Goal: Task Accomplishment & Management: Manage account settings

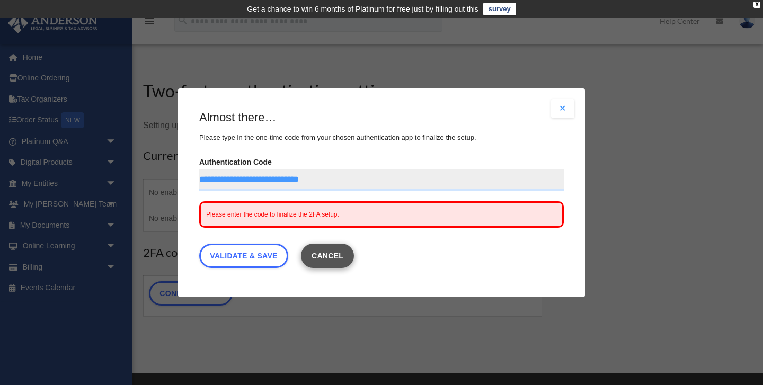
click at [335, 258] on button "Cancel" at bounding box center [328, 255] width 54 height 24
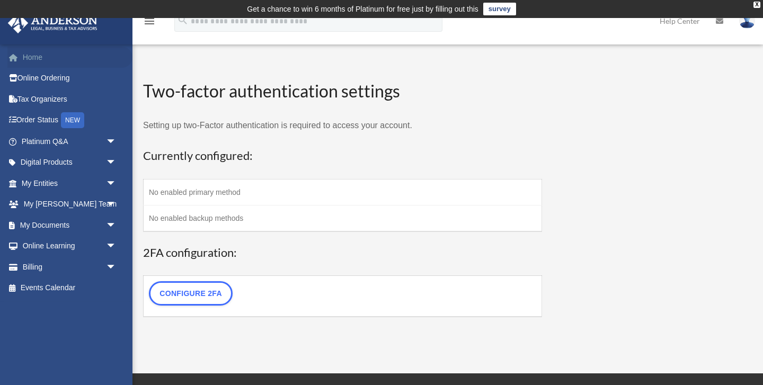
click at [36, 58] on link "Home" at bounding box center [69, 57] width 125 height 21
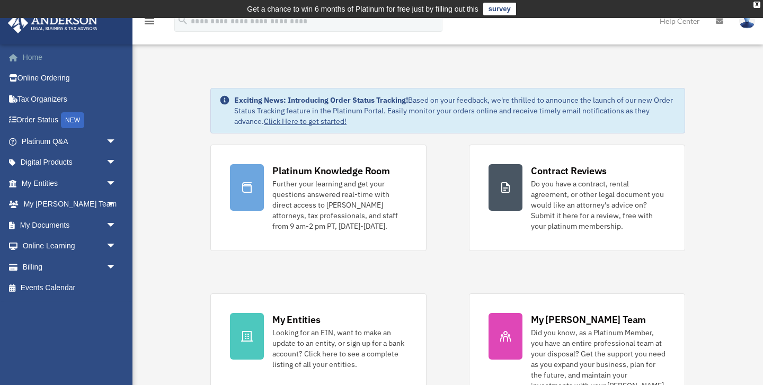
click at [26, 57] on link "Home" at bounding box center [69, 57] width 125 height 21
click at [40, 181] on link "My Entities arrow_drop_down" at bounding box center [69, 183] width 125 height 21
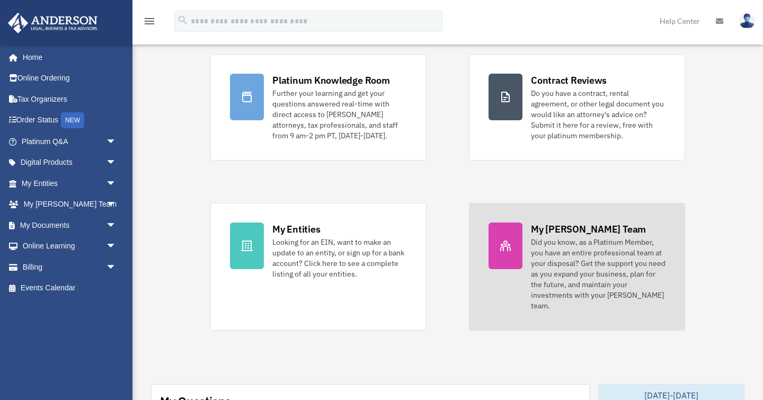
scroll to position [86, 0]
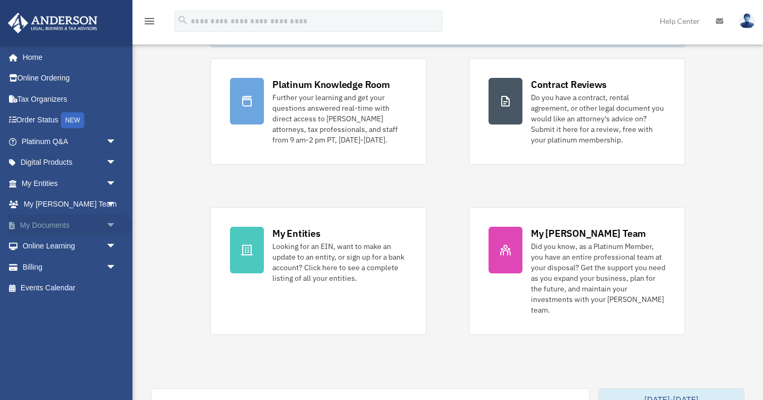
click at [109, 224] on span "arrow_drop_down" at bounding box center [116, 226] width 21 height 22
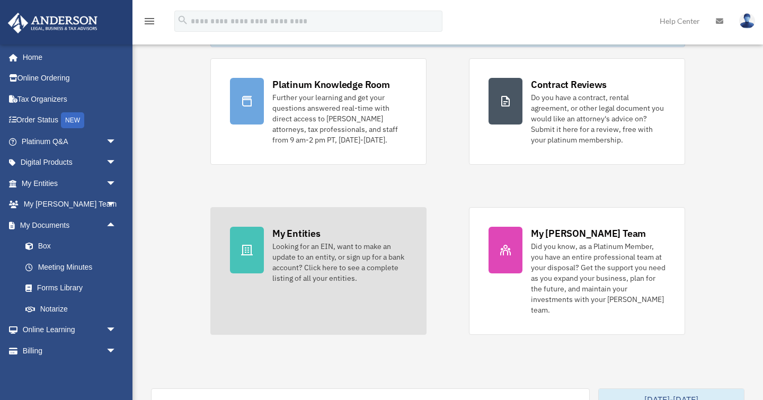
click at [277, 233] on div "My Entities" at bounding box center [296, 233] width 48 height 13
click at [247, 247] on icon at bounding box center [247, 250] width 13 height 13
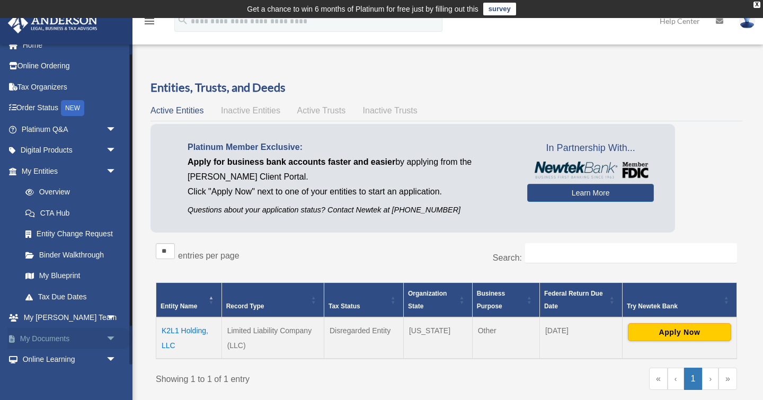
click at [59, 336] on link "My Documents arrow_drop_down" at bounding box center [69, 338] width 125 height 21
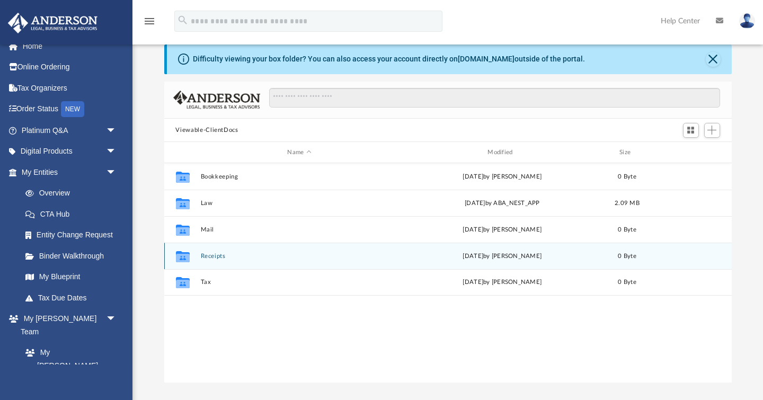
scroll to position [47, 0]
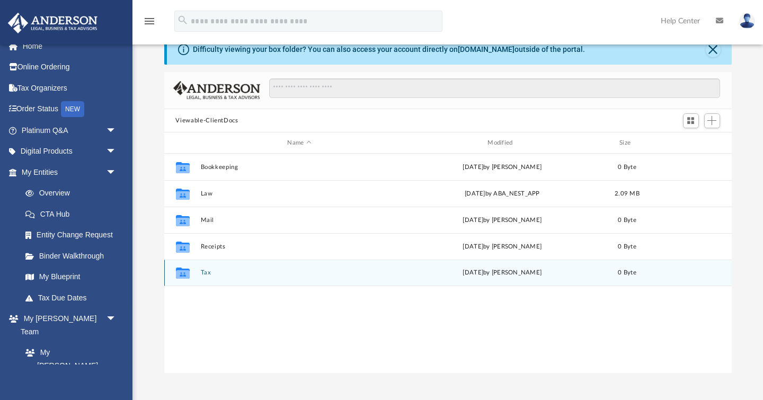
click at [186, 275] on icon "grid" at bounding box center [182, 274] width 14 height 8
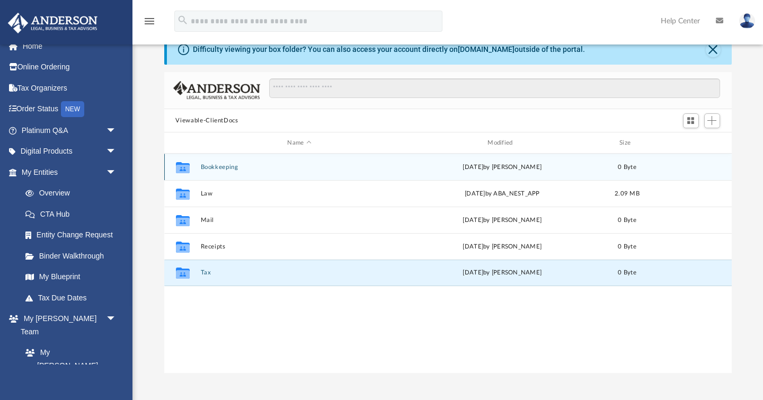
click at [212, 168] on button "Bookkeeping" at bounding box center [299, 167] width 198 height 7
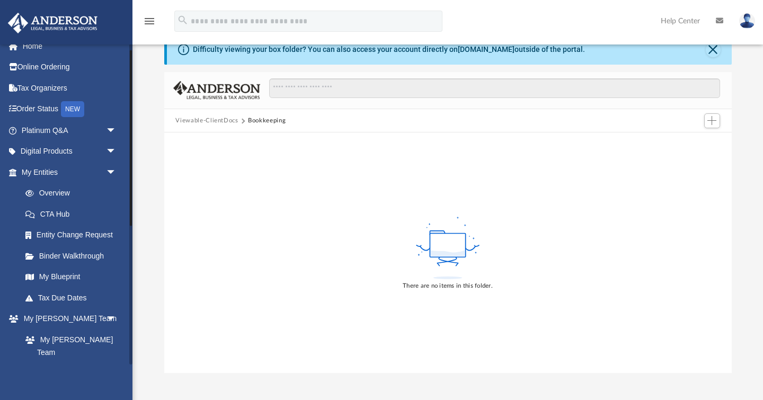
click at [81, 363] on link "[PERSON_NAME] System" at bounding box center [74, 380] width 118 height 34
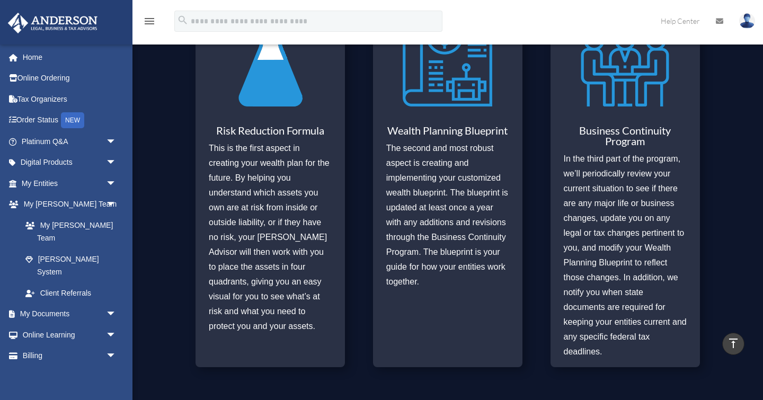
scroll to position [484, 0]
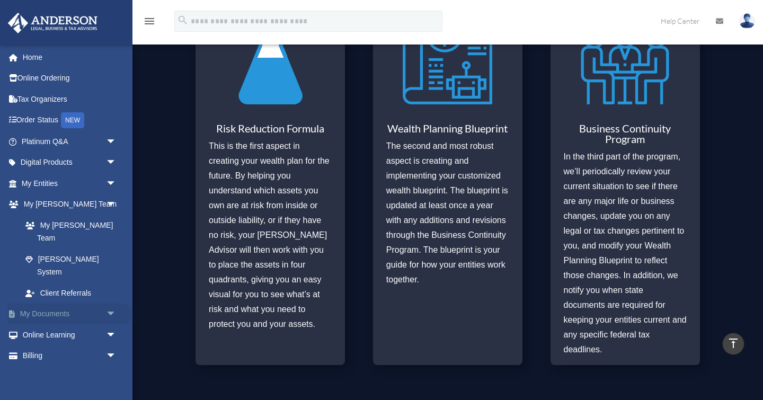
click at [63, 304] on link "My Documents arrow_drop_down" at bounding box center [69, 314] width 125 height 21
click at [113, 304] on span "arrow_drop_down" at bounding box center [116, 315] width 21 height 22
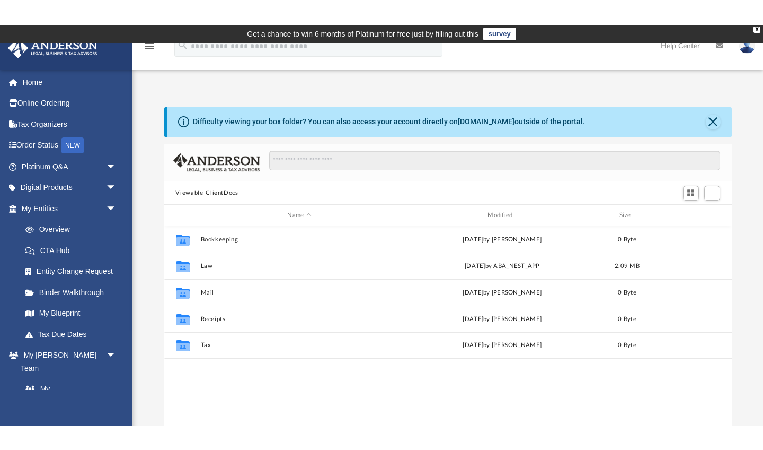
scroll to position [241, 568]
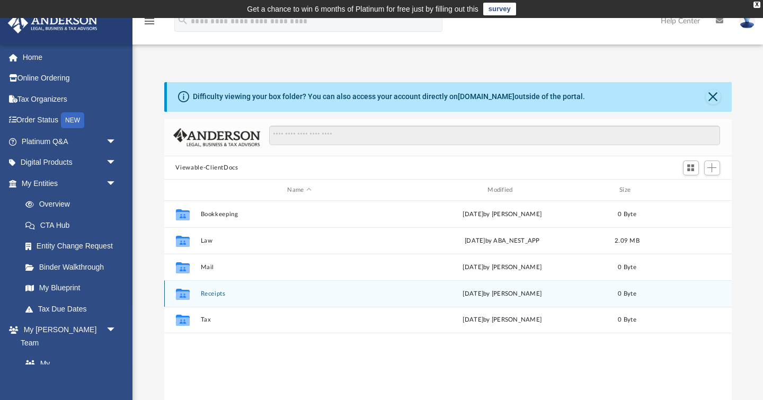
click at [186, 294] on icon "grid" at bounding box center [182, 296] width 14 height 8
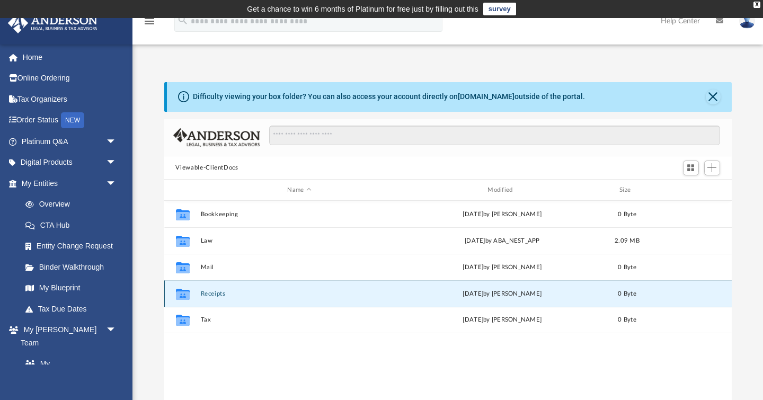
click at [186, 293] on icon "grid" at bounding box center [182, 296] width 14 height 8
click at [109, 162] on span "arrow_drop_down" at bounding box center [116, 163] width 21 height 22
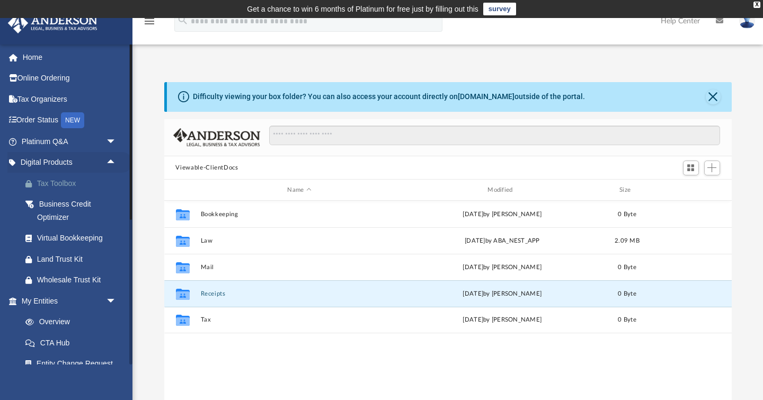
click at [69, 182] on div "Tax Toolbox" at bounding box center [78, 183] width 82 height 13
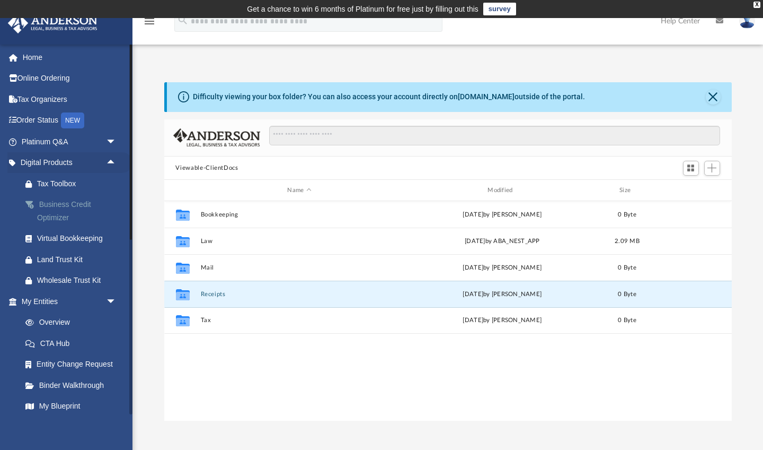
click at [68, 199] on div "Business Credit Optimizer" at bounding box center [78, 211] width 82 height 26
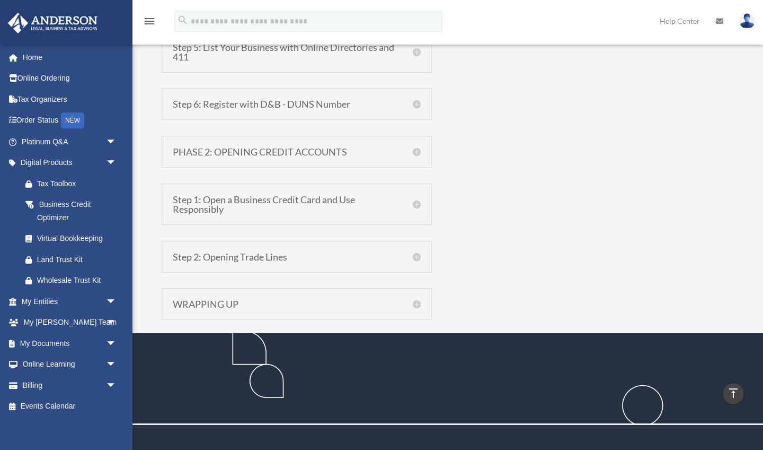
scroll to position [960, 0]
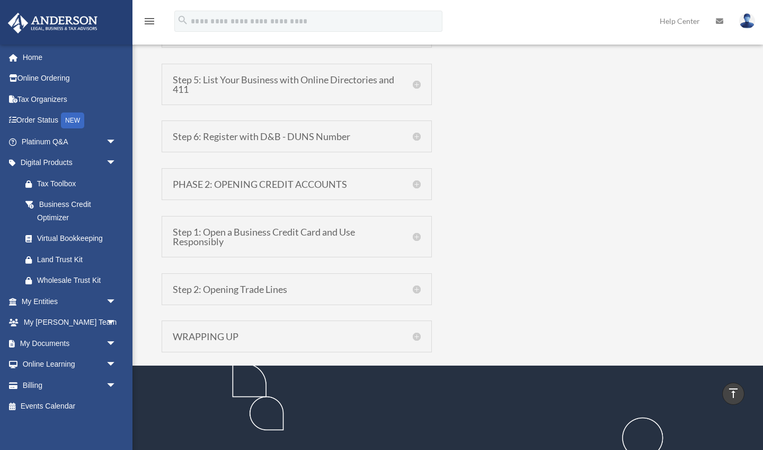
click at [256, 287] on h5 "Step 2: Opening Trade Lines" at bounding box center [297, 289] width 248 height 10
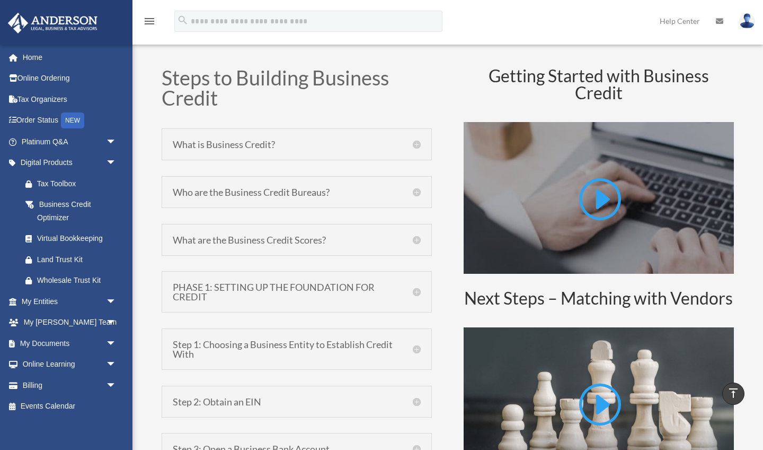
scroll to position [487, 0]
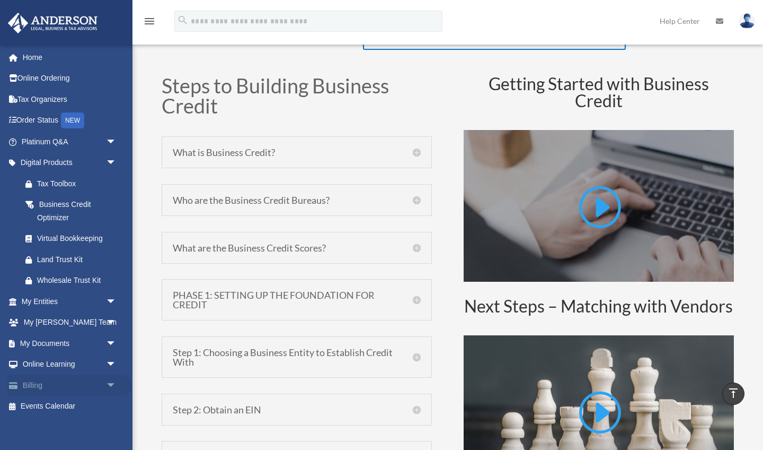
click at [111, 382] on span "arrow_drop_down" at bounding box center [116, 385] width 21 height 22
click at [78, 362] on link "Online Learning arrow_drop_down" at bounding box center [69, 364] width 125 height 21
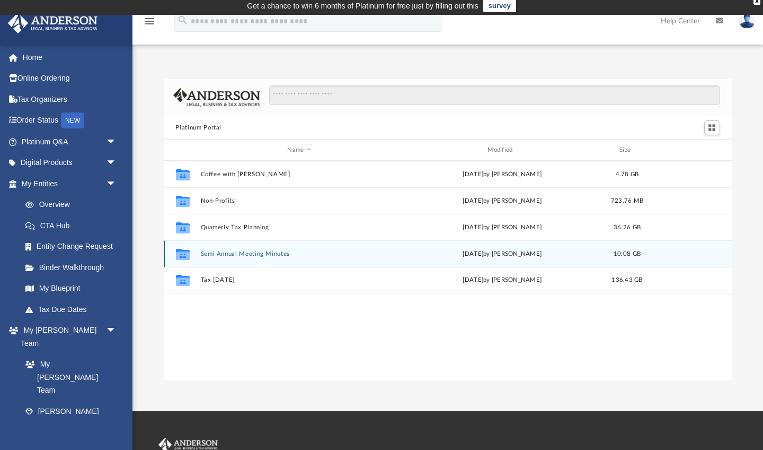
scroll to position [4, 0]
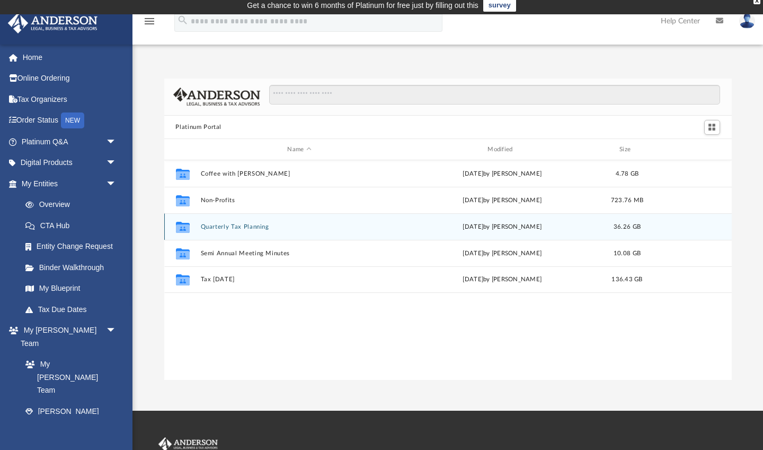
click at [223, 227] on button "Quarterly Tax Planning" at bounding box center [299, 226] width 198 height 7
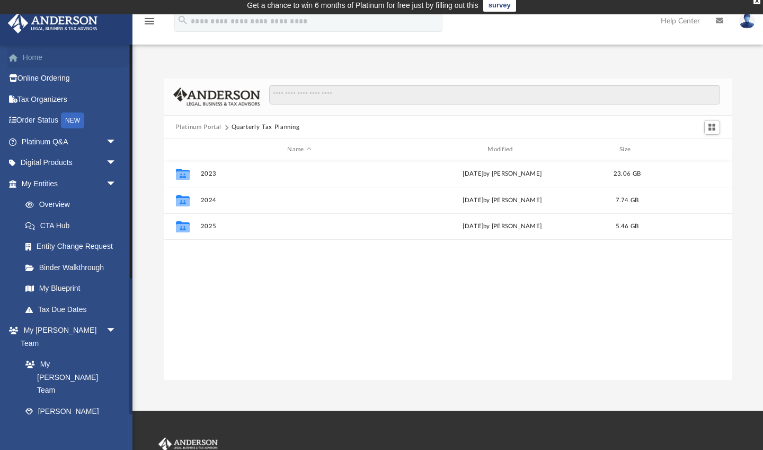
click at [35, 60] on link "Home" at bounding box center [69, 57] width 125 height 21
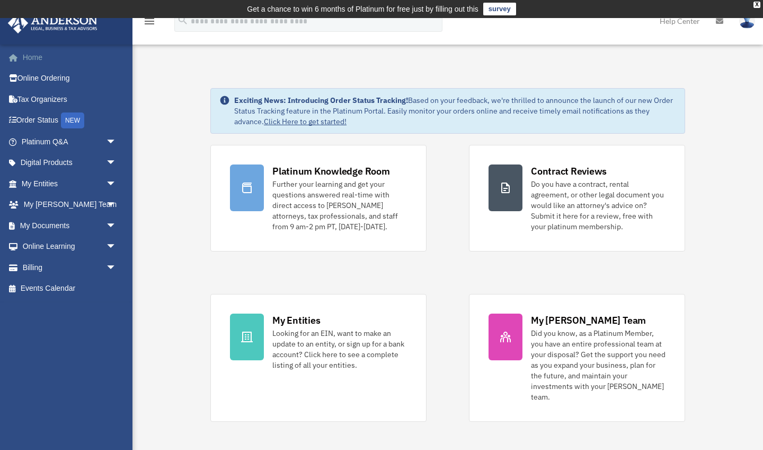
click at [33, 55] on link "Home" at bounding box center [69, 57] width 125 height 21
click at [722, 23] on icon at bounding box center [719, 20] width 7 height 7
click at [148, 21] on icon "menu" at bounding box center [149, 21] width 13 height 13
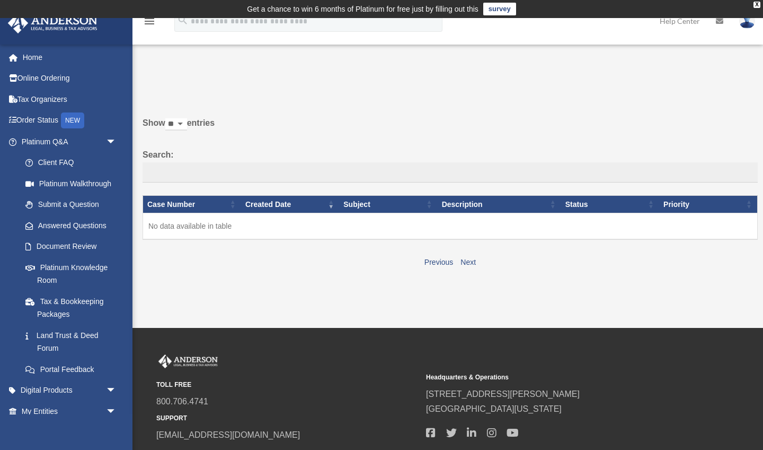
click at [751, 27] on img at bounding box center [748, 20] width 16 height 15
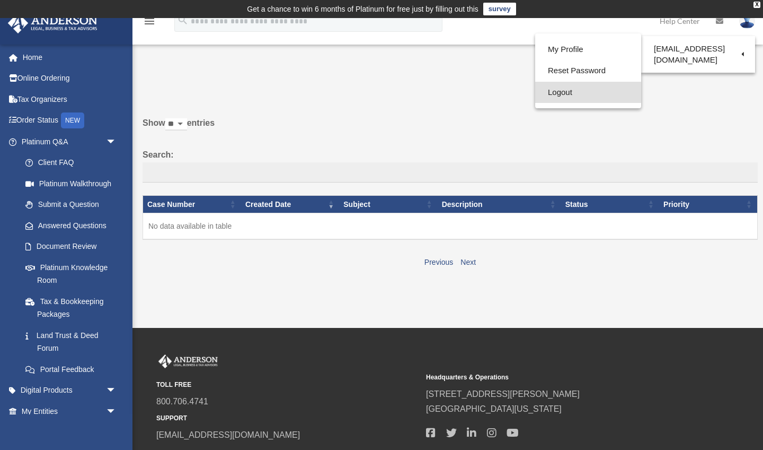
click at [576, 89] on link "Logout" at bounding box center [588, 93] width 106 height 22
